Goal: Task Accomplishment & Management: Complete application form

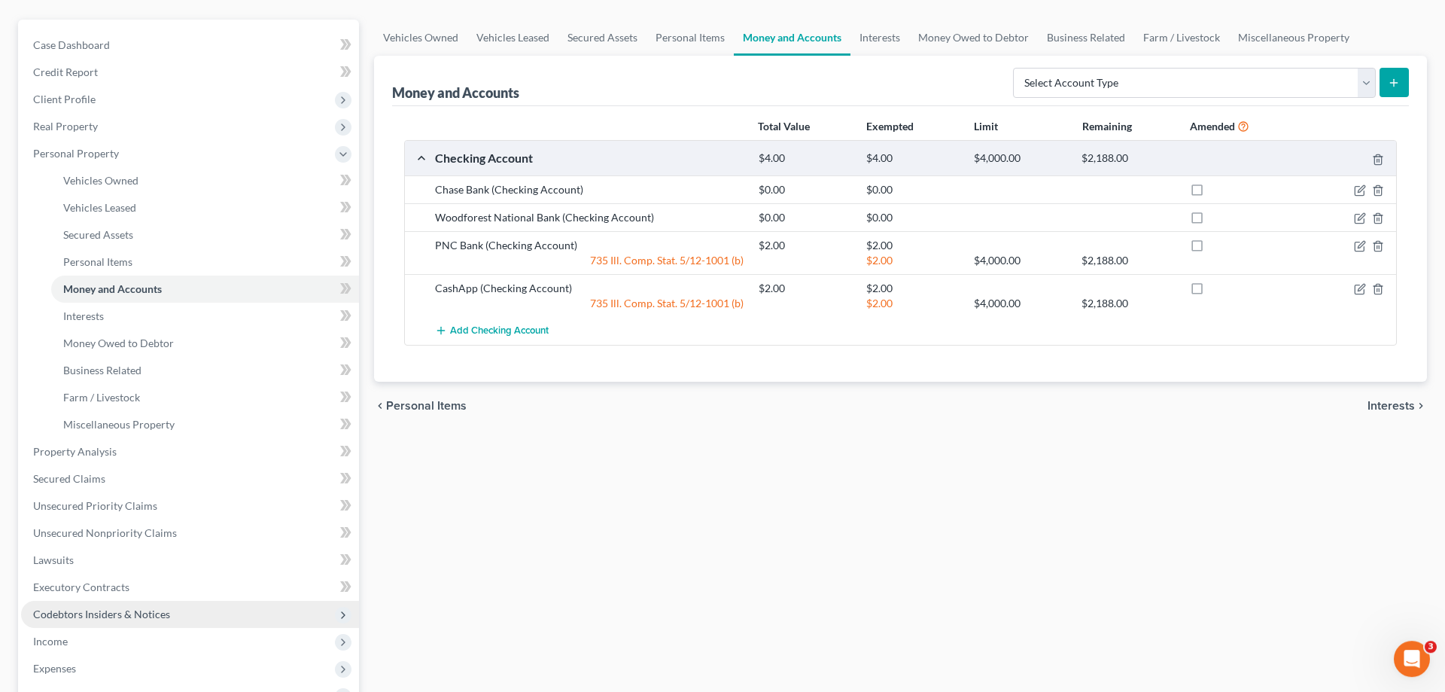
scroll to position [230, 0]
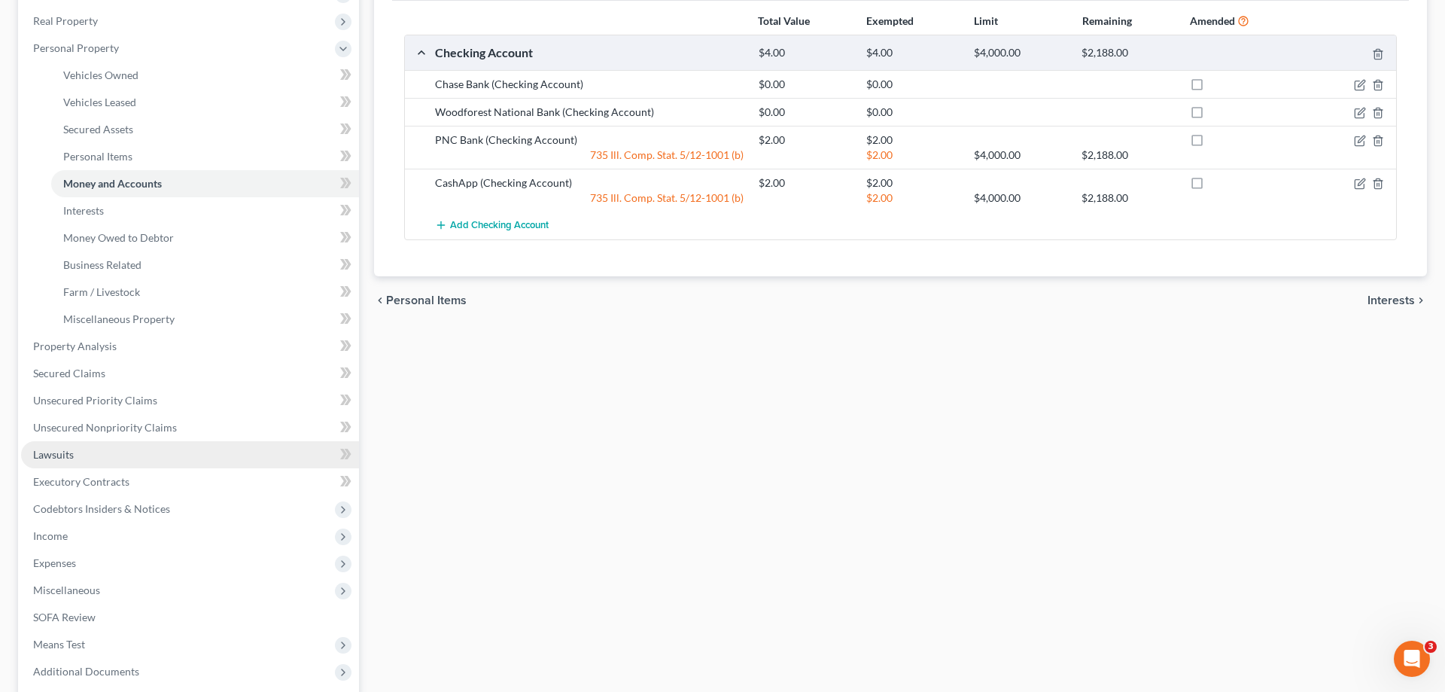
click at [56, 457] on span "Lawsuits" at bounding box center [53, 454] width 41 height 13
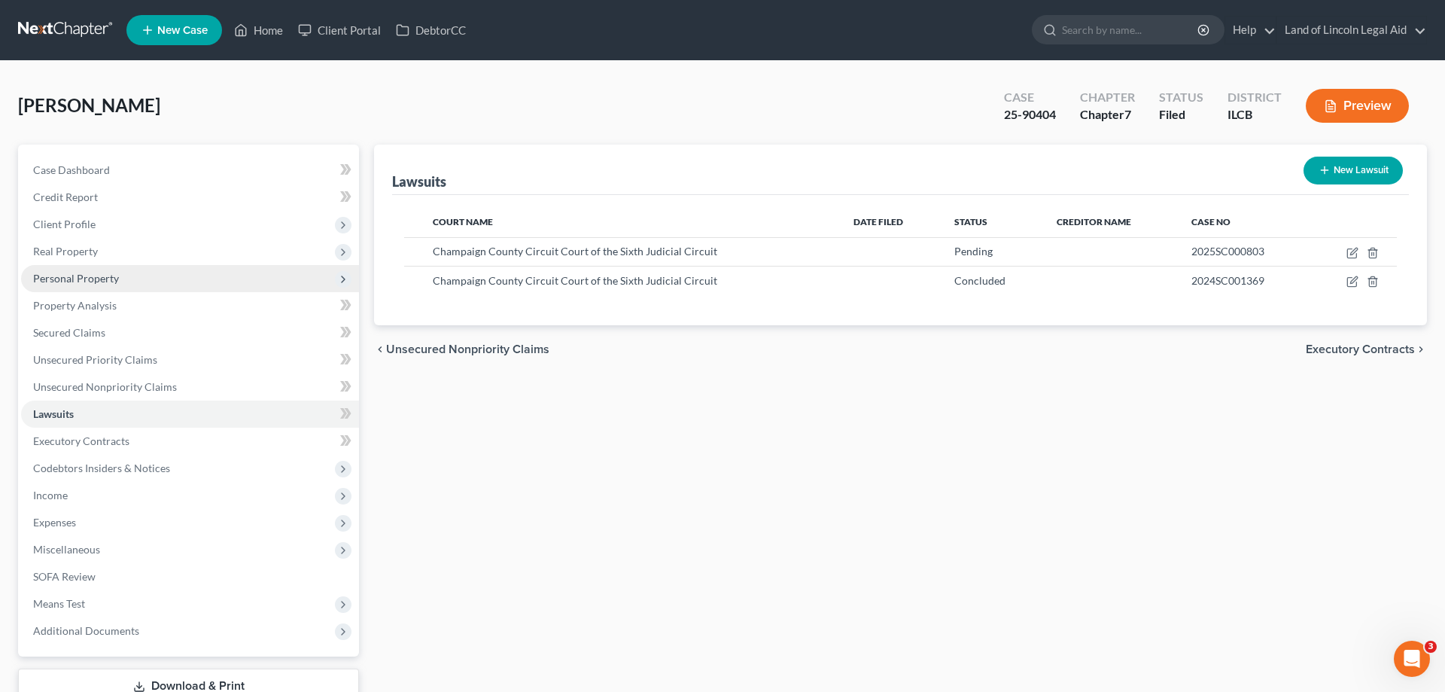
click at [93, 273] on span "Personal Property" at bounding box center [76, 278] width 86 height 13
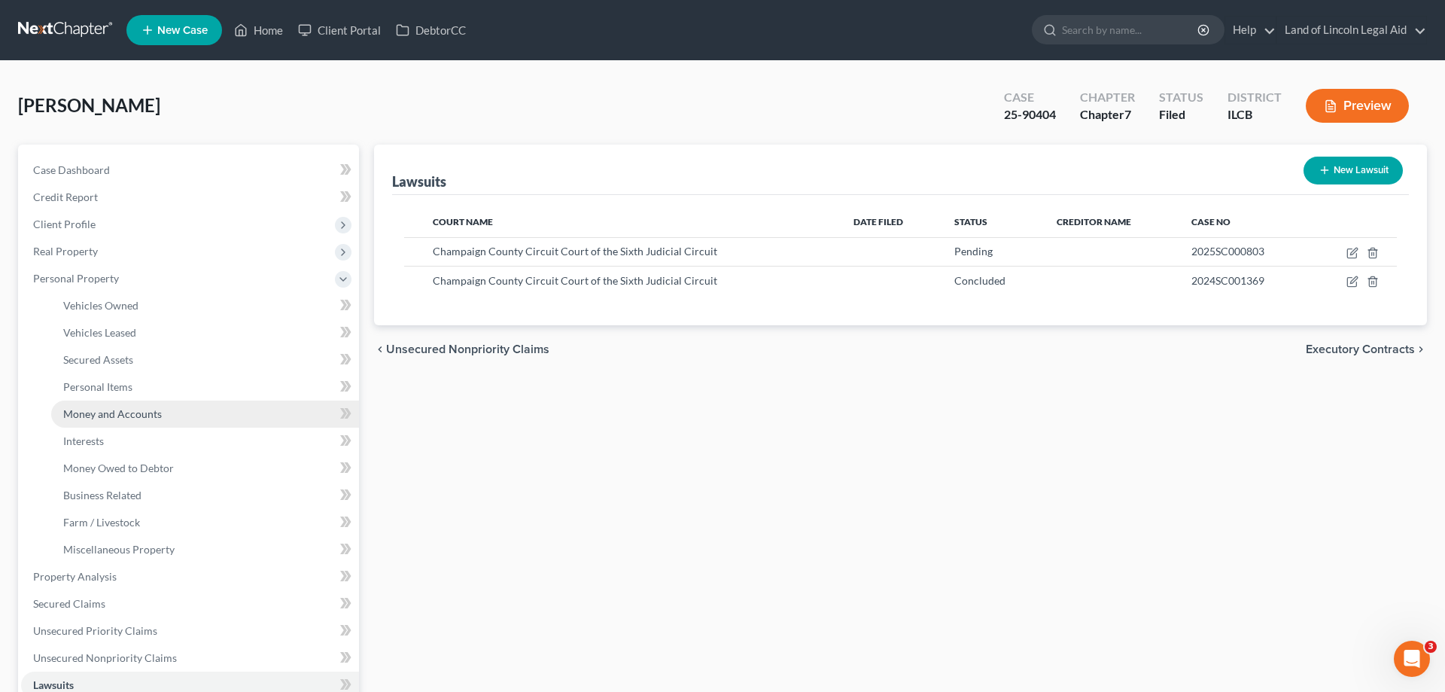
click at [160, 417] on link "Money and Accounts" at bounding box center [205, 413] width 308 height 27
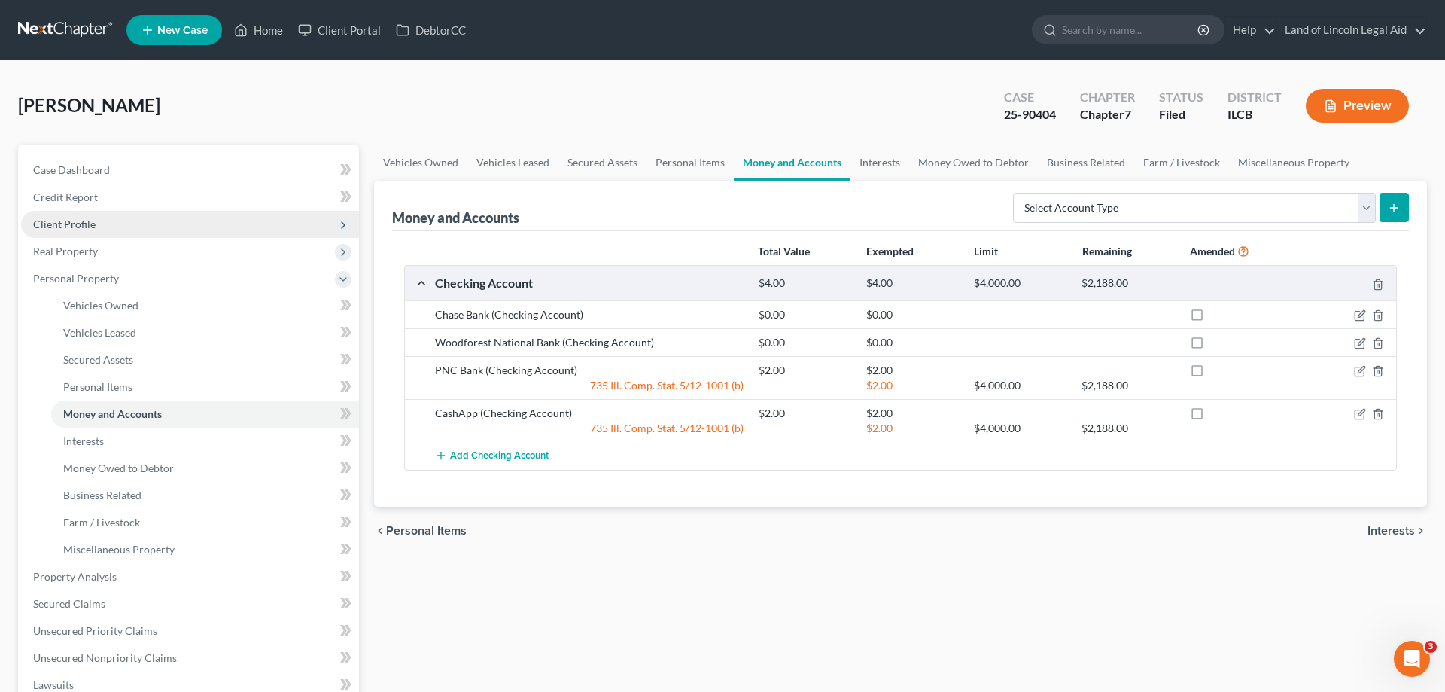
click at [99, 221] on span "Client Profile" at bounding box center [190, 224] width 338 height 27
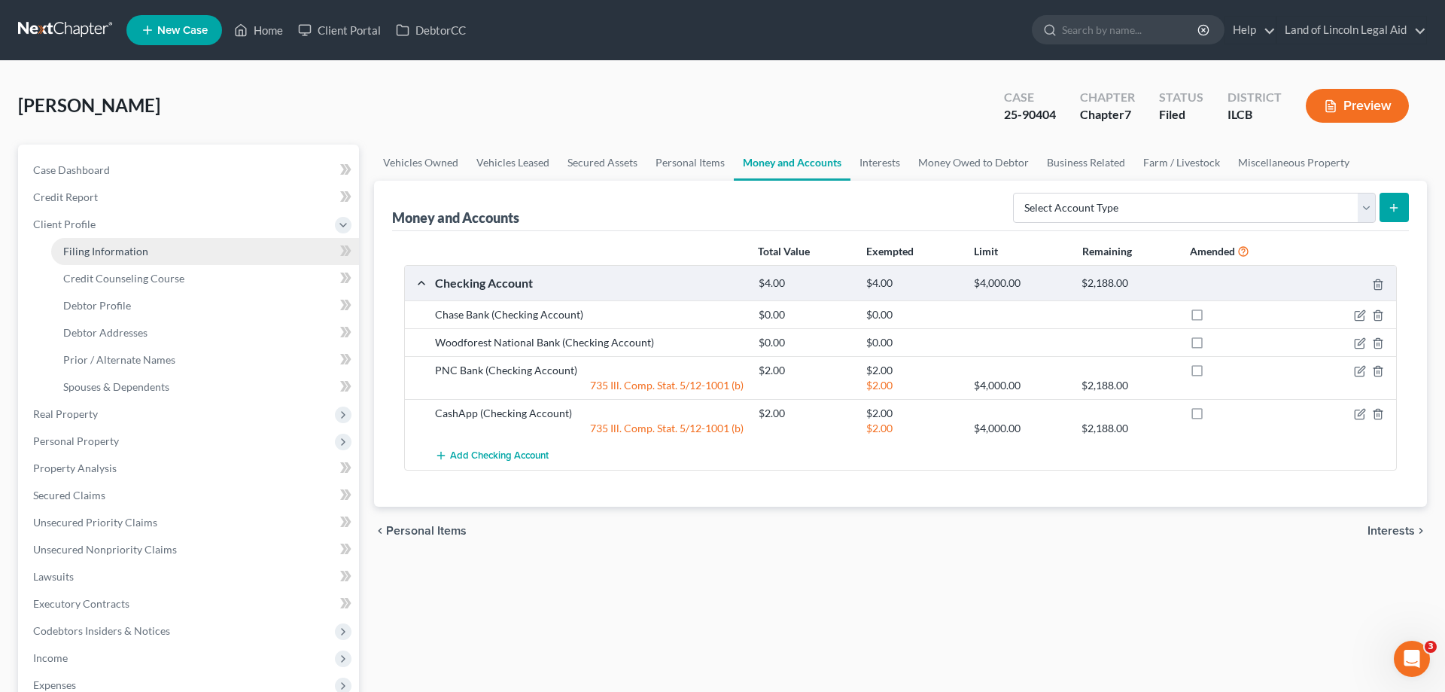
click at [119, 250] on span "Filing Information" at bounding box center [105, 251] width 85 height 13
select select "1"
select select "0"
select select "1"
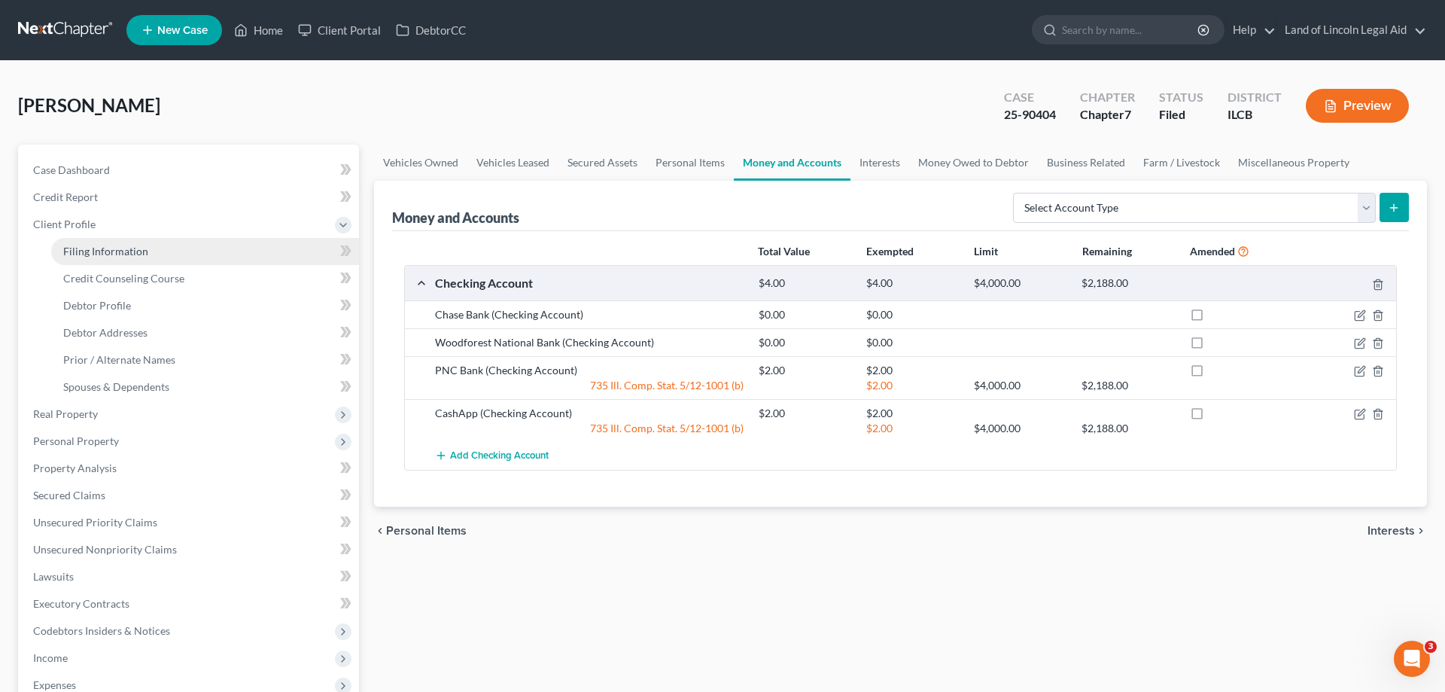
select select "14"
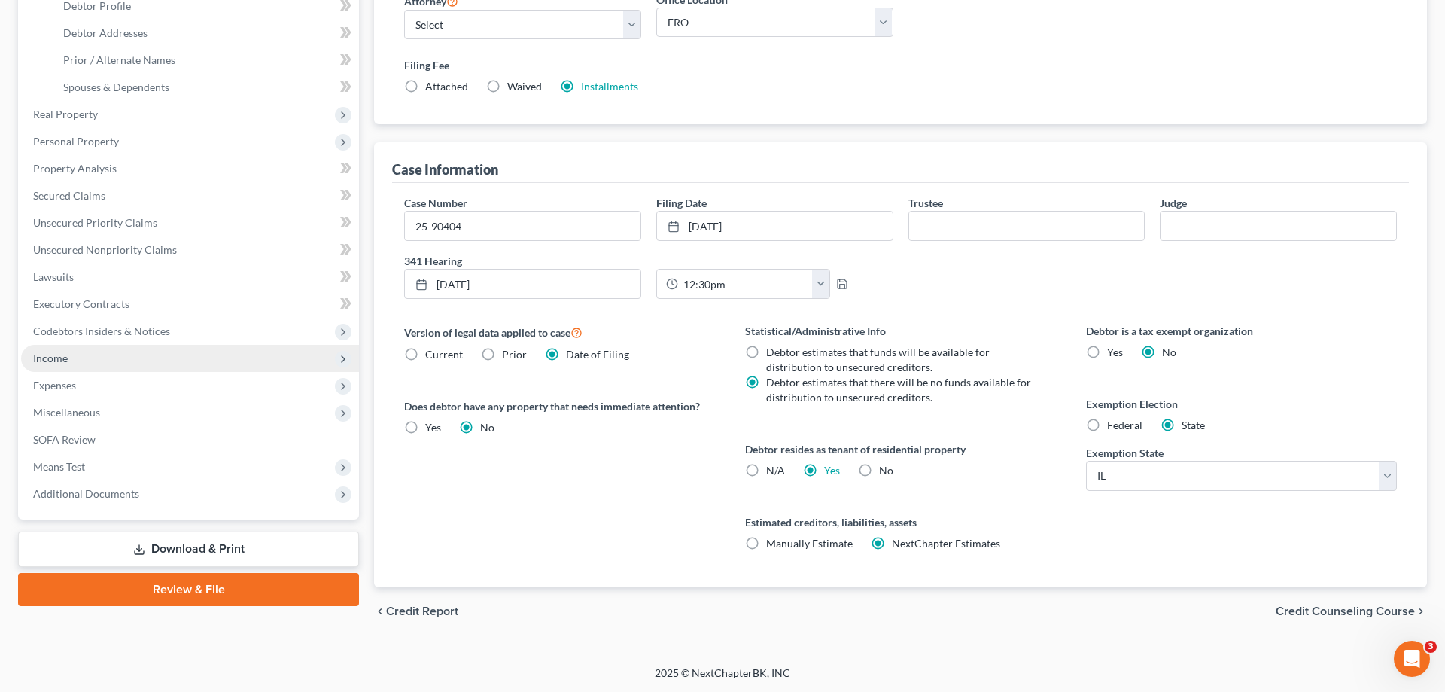
scroll to position [223, 0]
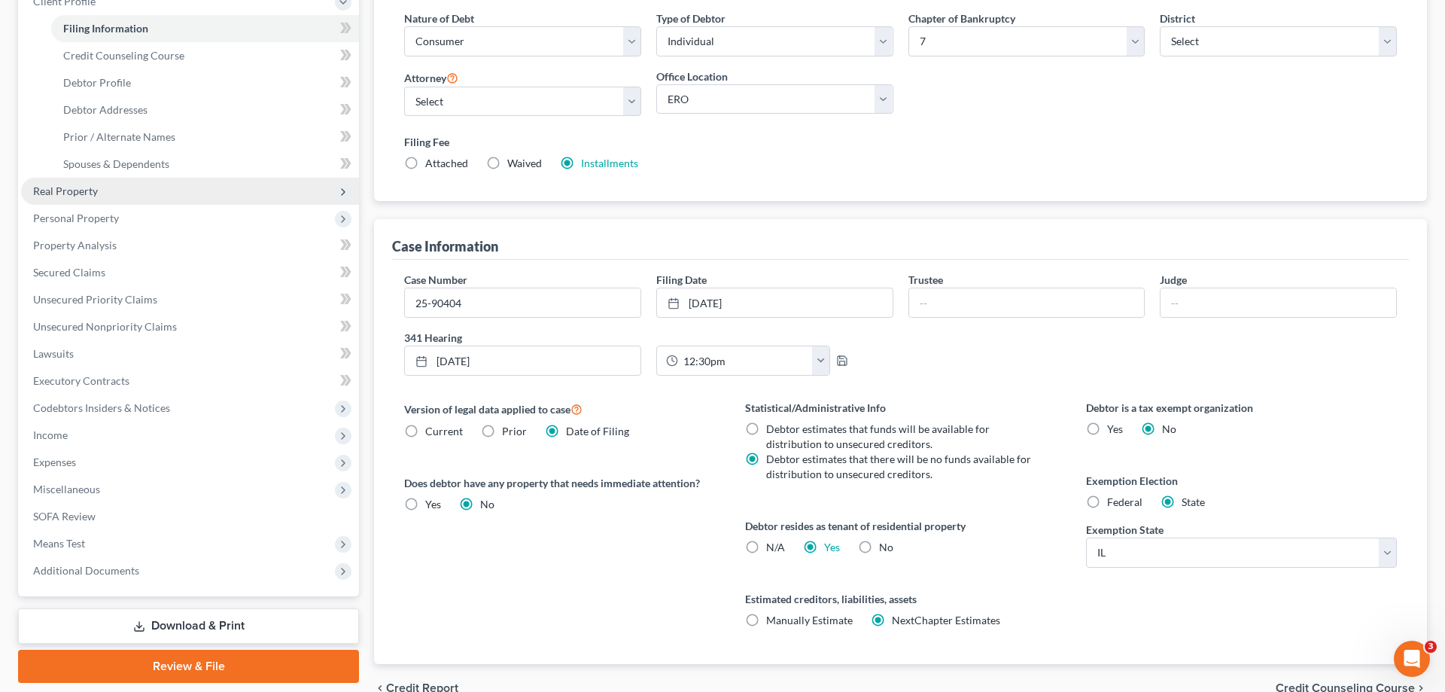
click at [54, 188] on span "Real Property" at bounding box center [65, 190] width 65 height 13
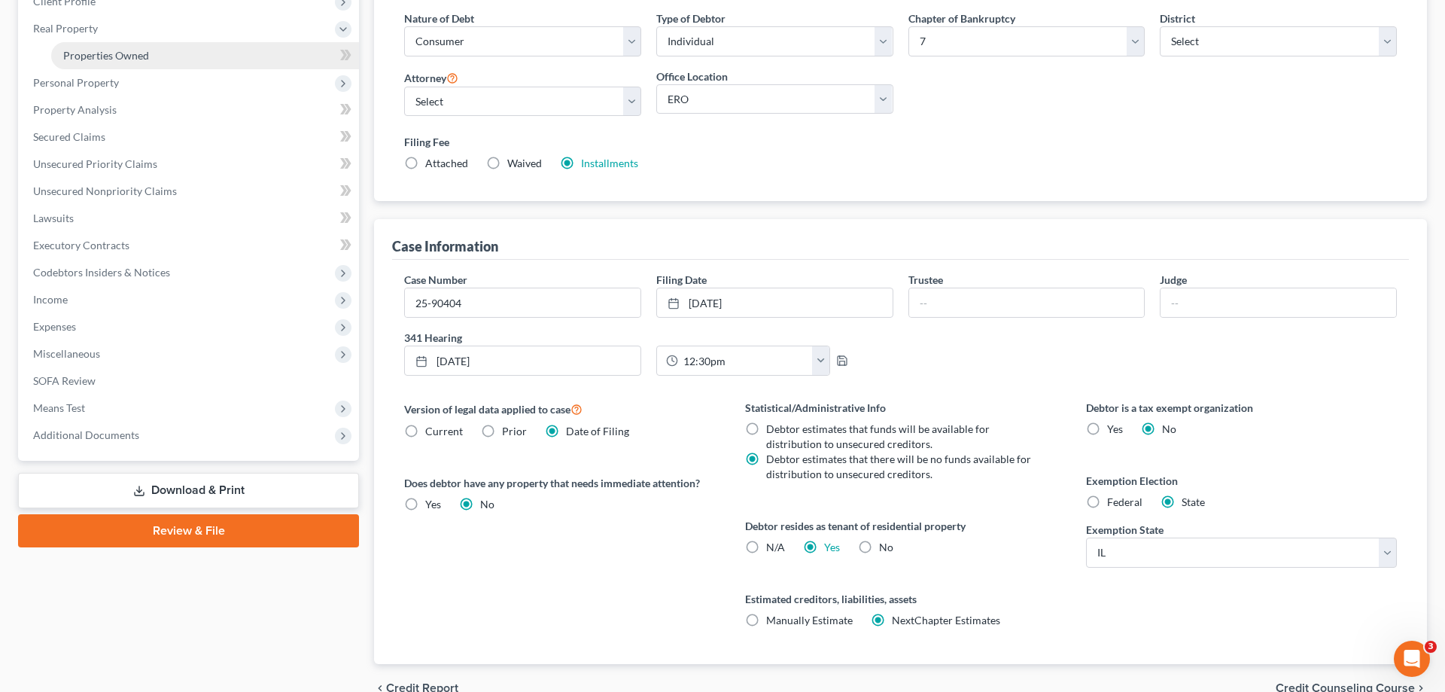
click at [89, 48] on link "Properties Owned" at bounding box center [205, 55] width 308 height 27
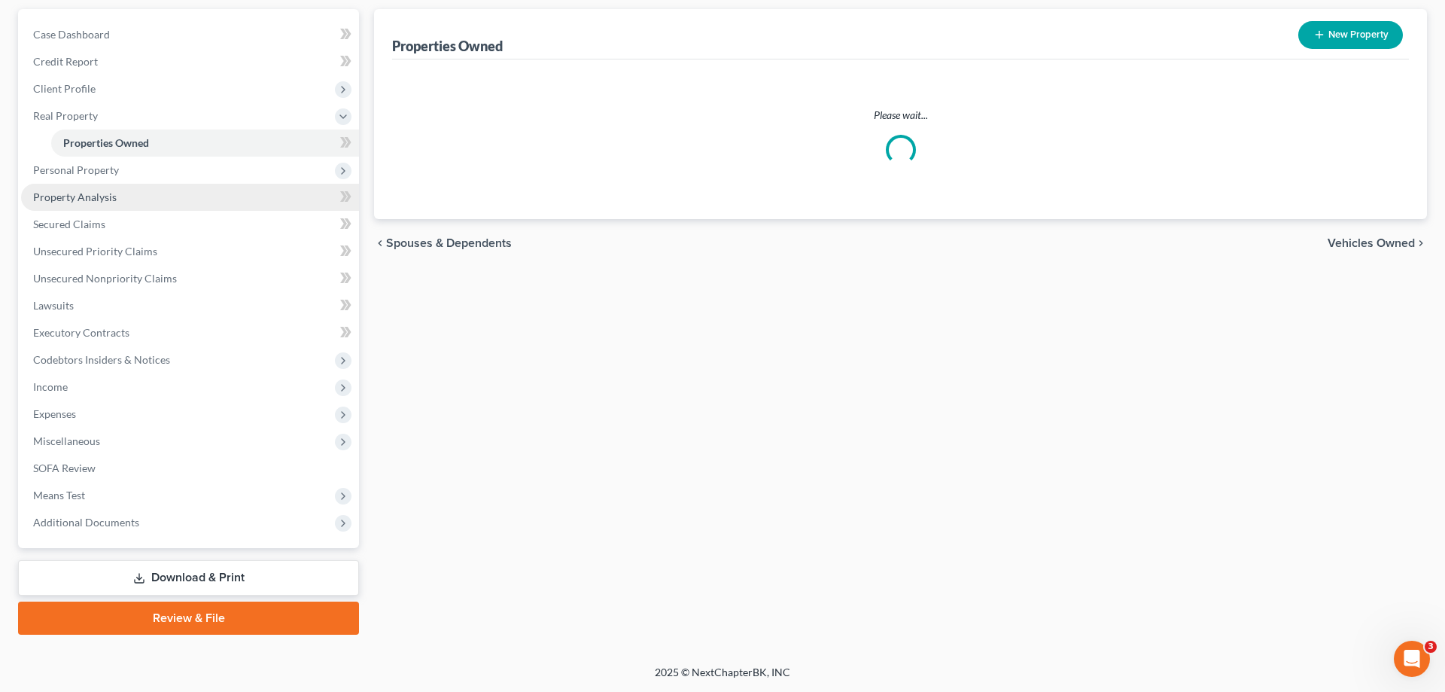
scroll to position [134, 0]
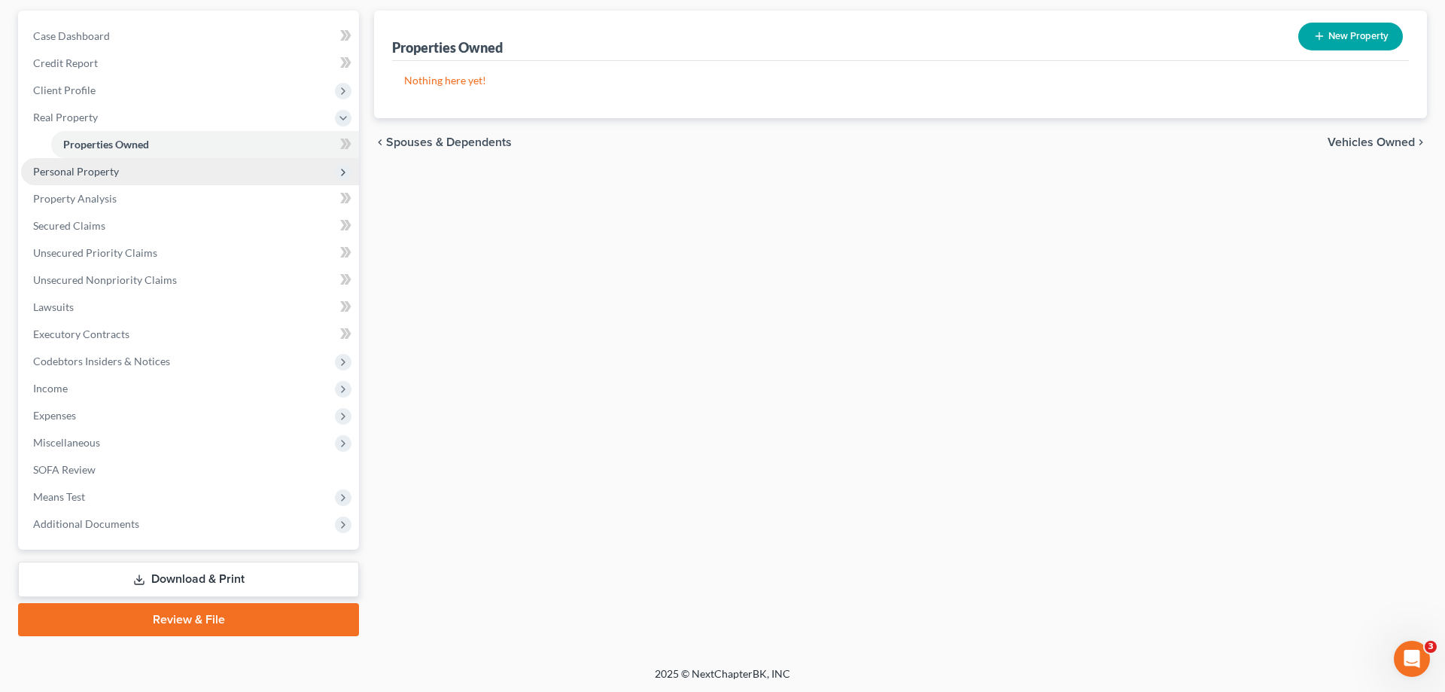
click at [65, 167] on span "Personal Property" at bounding box center [76, 171] width 86 height 13
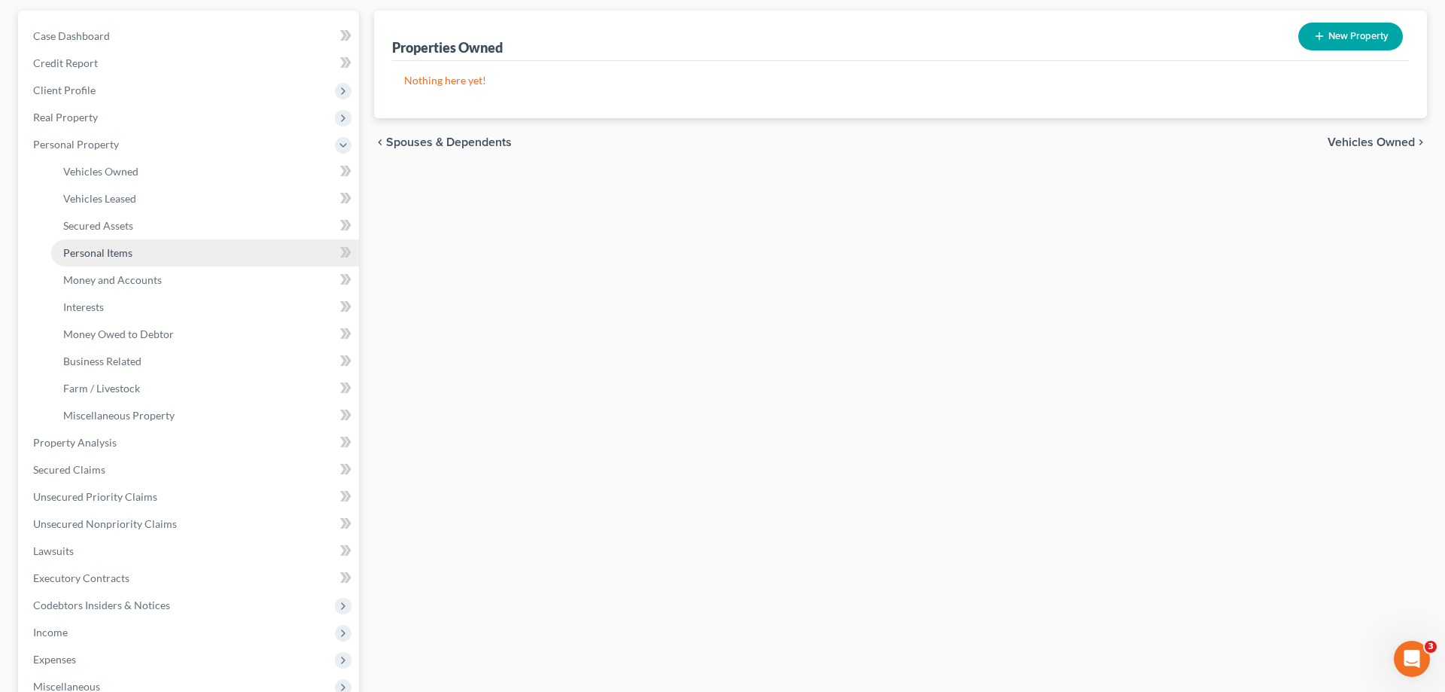
click at [113, 256] on span "Personal Items" at bounding box center [97, 252] width 69 height 13
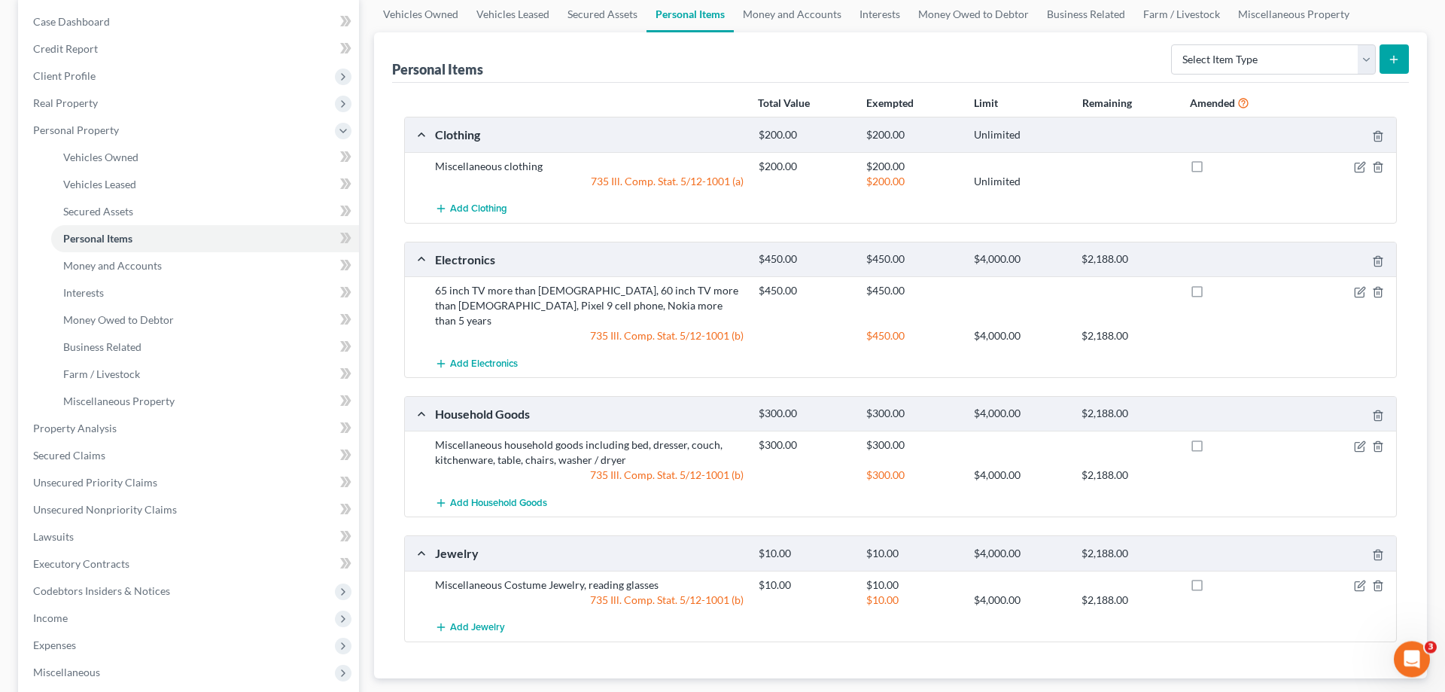
scroll to position [147, 0]
click at [130, 266] on span "Money and Accounts" at bounding box center [112, 266] width 99 height 13
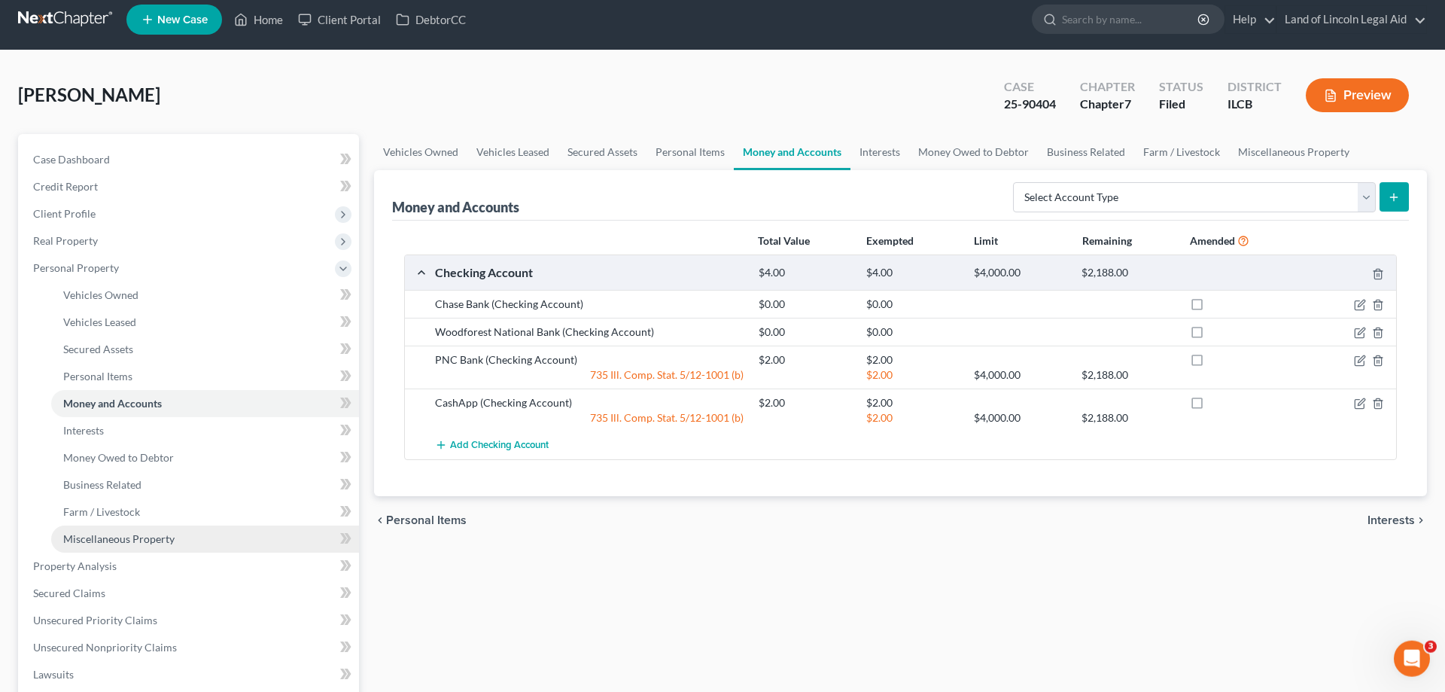
scroll to position [77, 0]
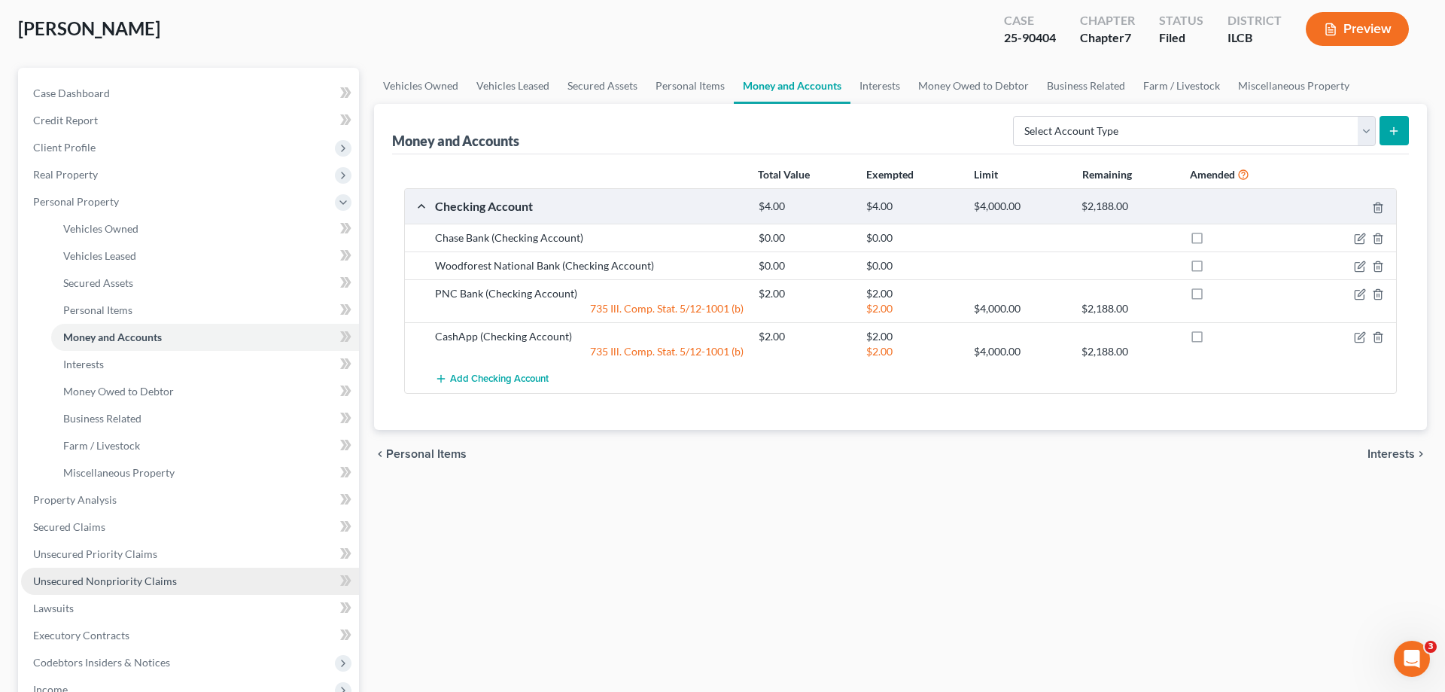
click at [156, 579] on span "Unsecured Nonpriority Claims" at bounding box center [105, 580] width 144 height 13
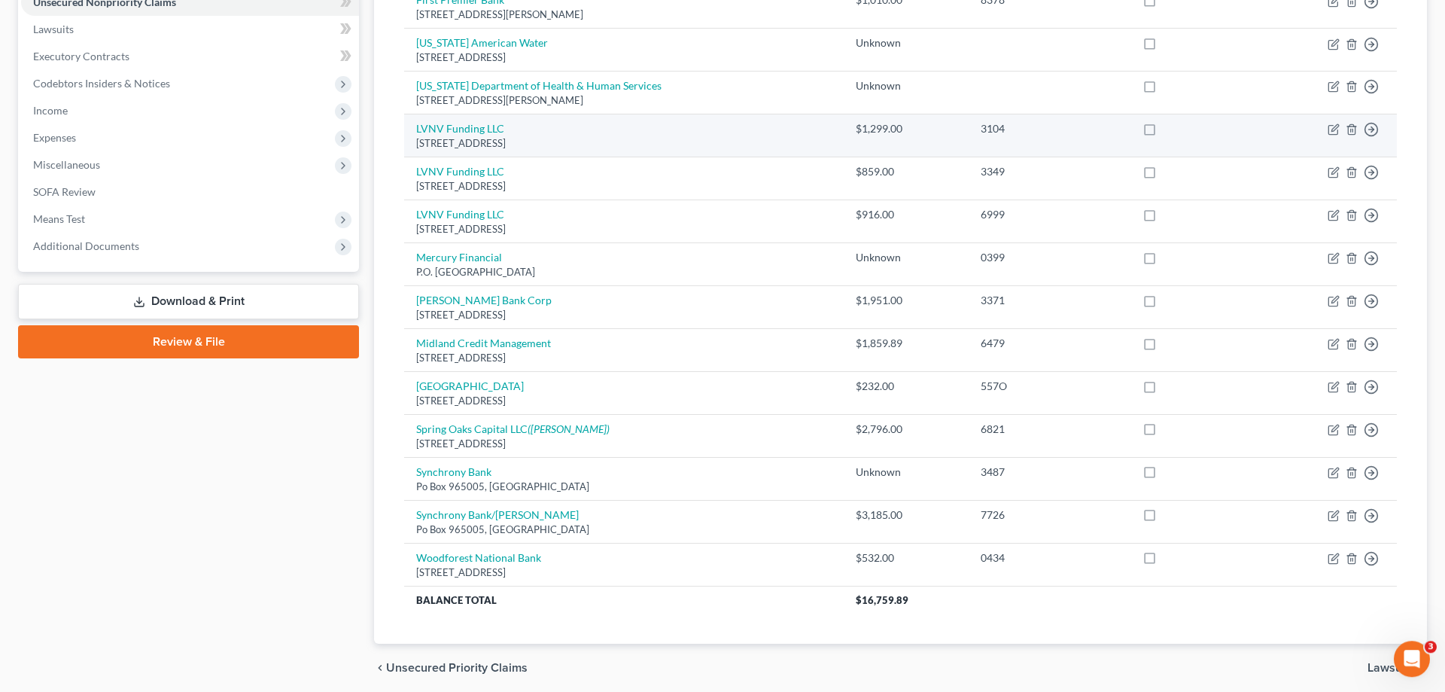
scroll to position [442, 0]
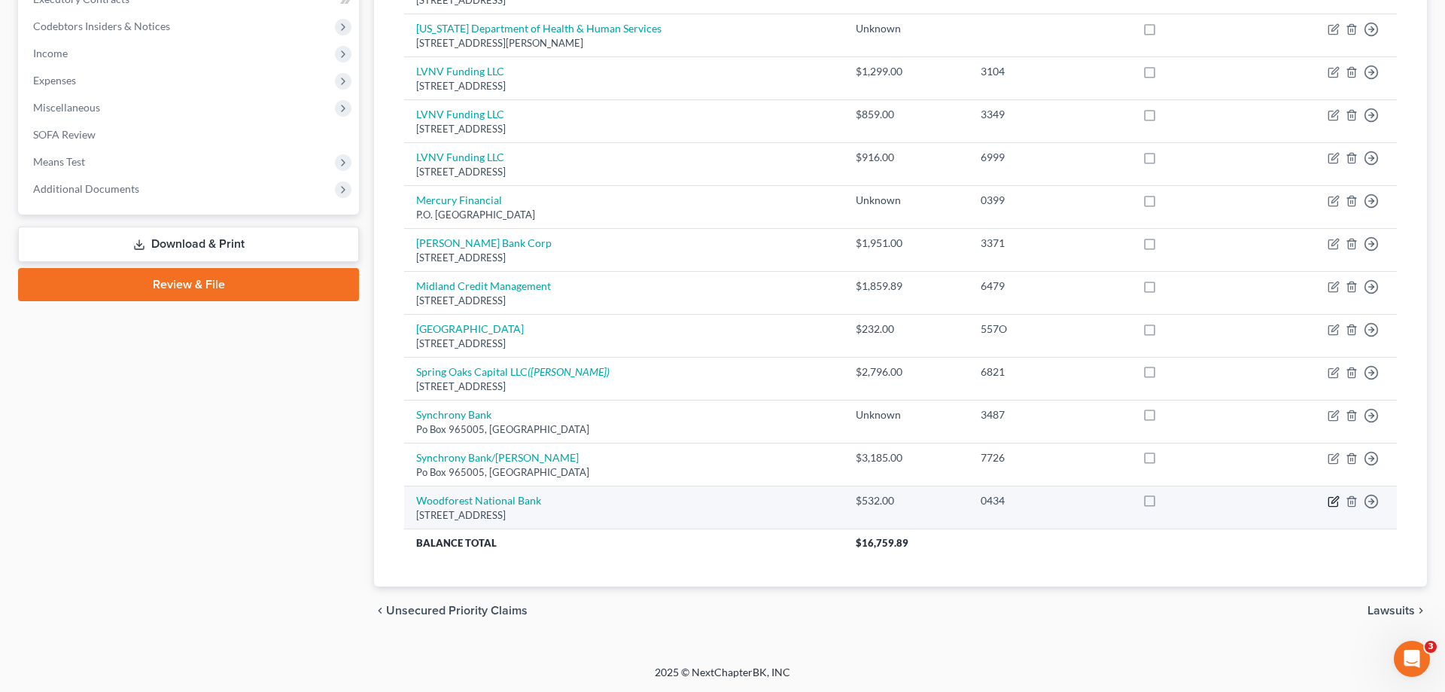
click at [1333, 500] on icon "button" at bounding box center [1334, 499] width 7 height 7
select select "14"
select select "0"
